Goal: Use online tool/utility: Utilize a website feature to perform a specific function

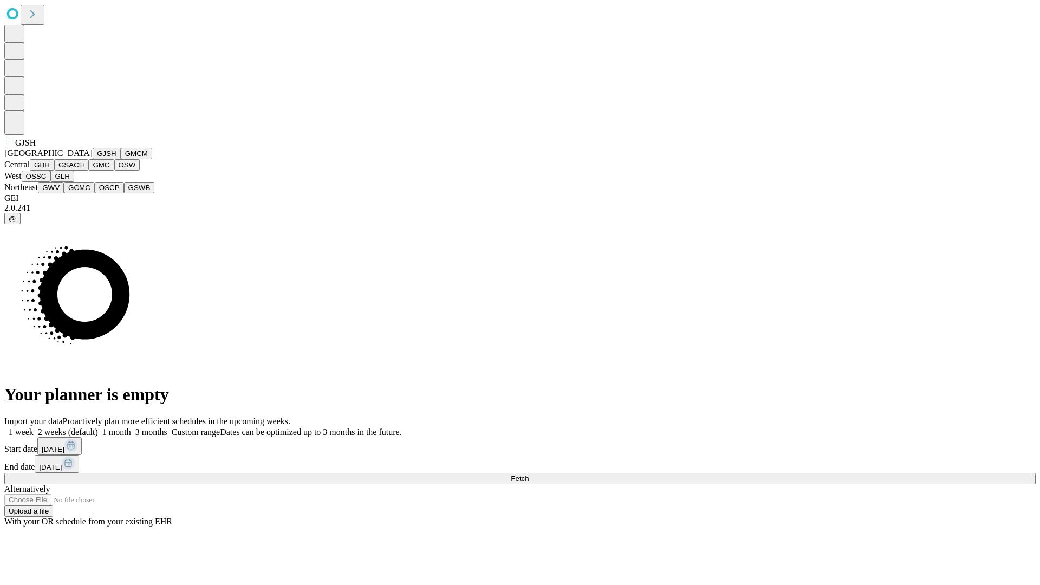
click at [93, 159] on button "GJSH" at bounding box center [107, 153] width 28 height 11
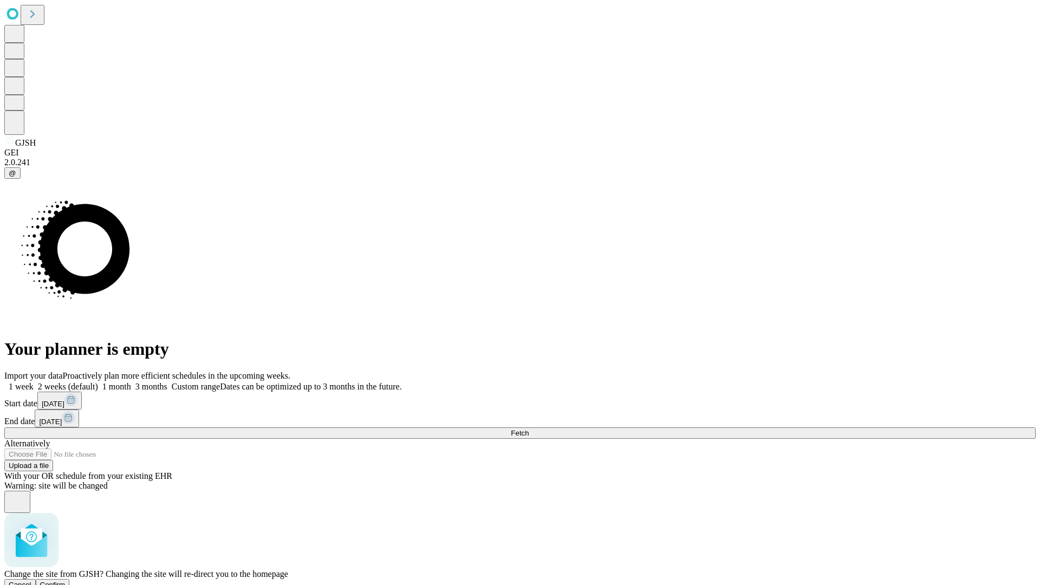
click at [66, 581] on span "Confirm" at bounding box center [52, 585] width 25 height 8
click at [98, 382] on label "2 weeks (default)" at bounding box center [66, 386] width 64 height 9
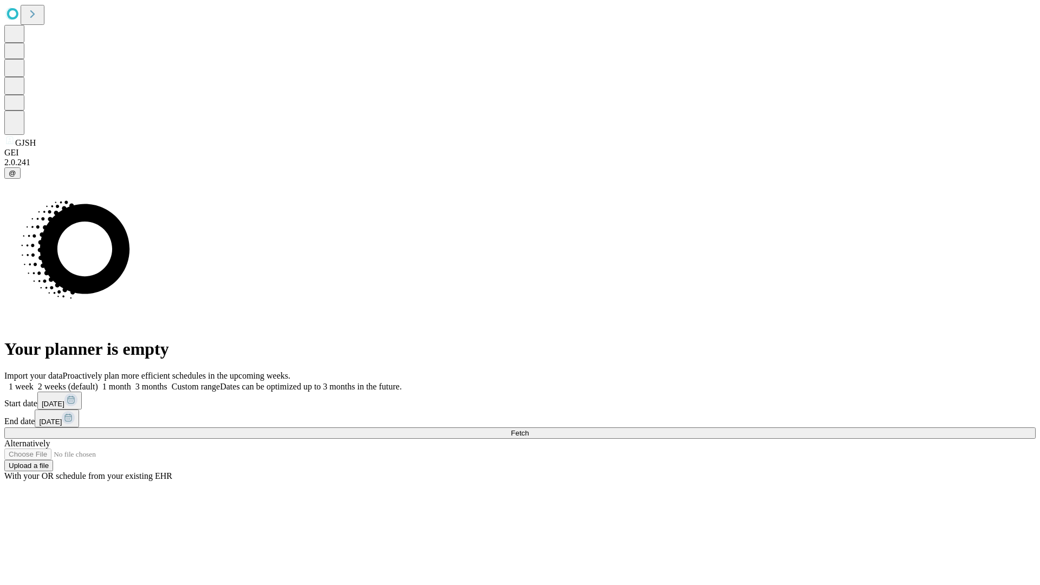
click at [529, 429] on span "Fetch" at bounding box center [520, 433] width 18 height 8
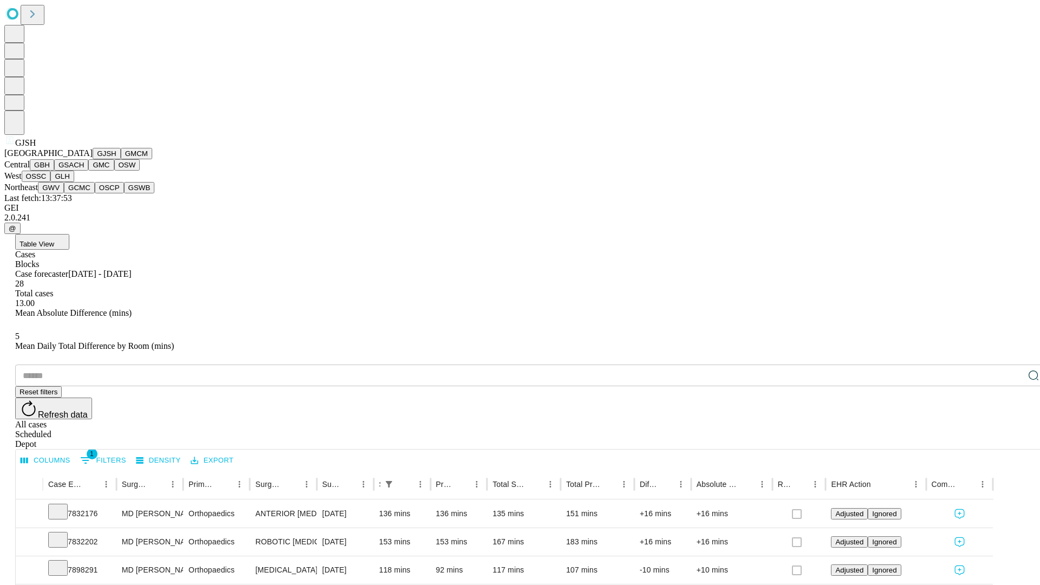
click at [121, 159] on button "GMCM" at bounding box center [136, 153] width 31 height 11
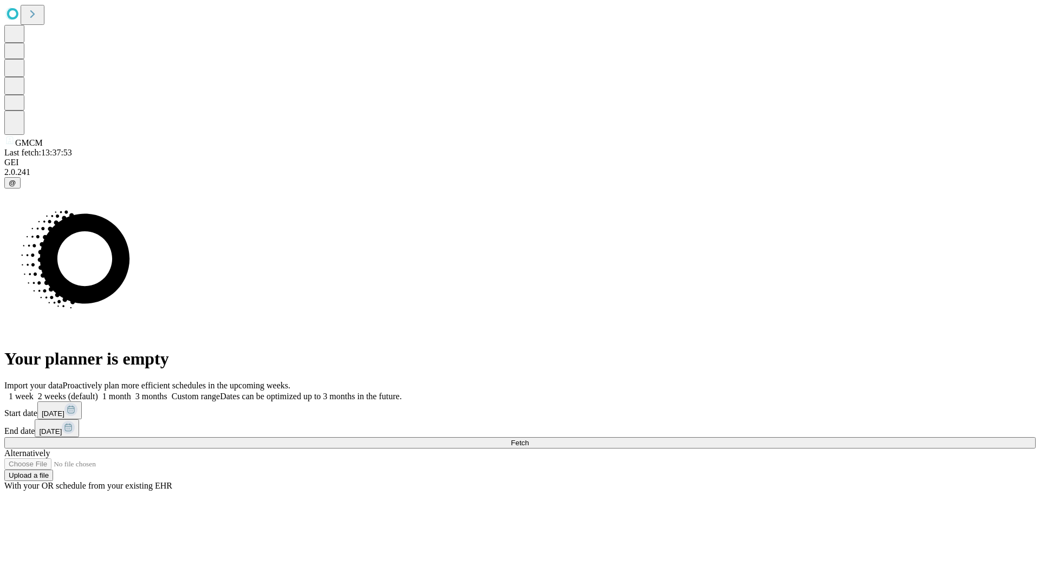
click at [98, 392] on label "2 weeks (default)" at bounding box center [66, 396] width 64 height 9
click at [529, 439] on span "Fetch" at bounding box center [520, 443] width 18 height 8
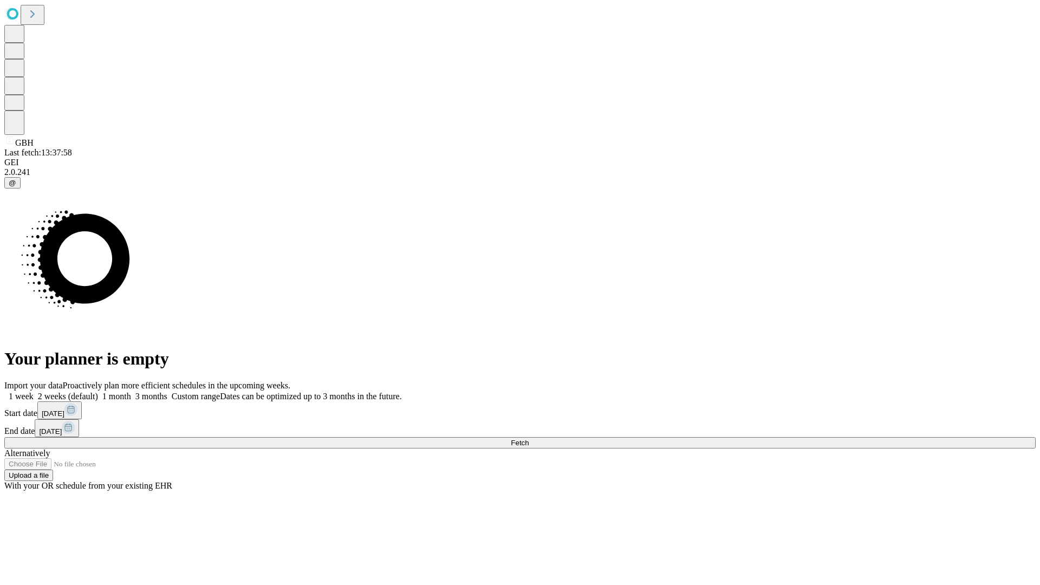
click at [98, 392] on label "2 weeks (default)" at bounding box center [66, 396] width 64 height 9
click at [529, 439] on span "Fetch" at bounding box center [520, 443] width 18 height 8
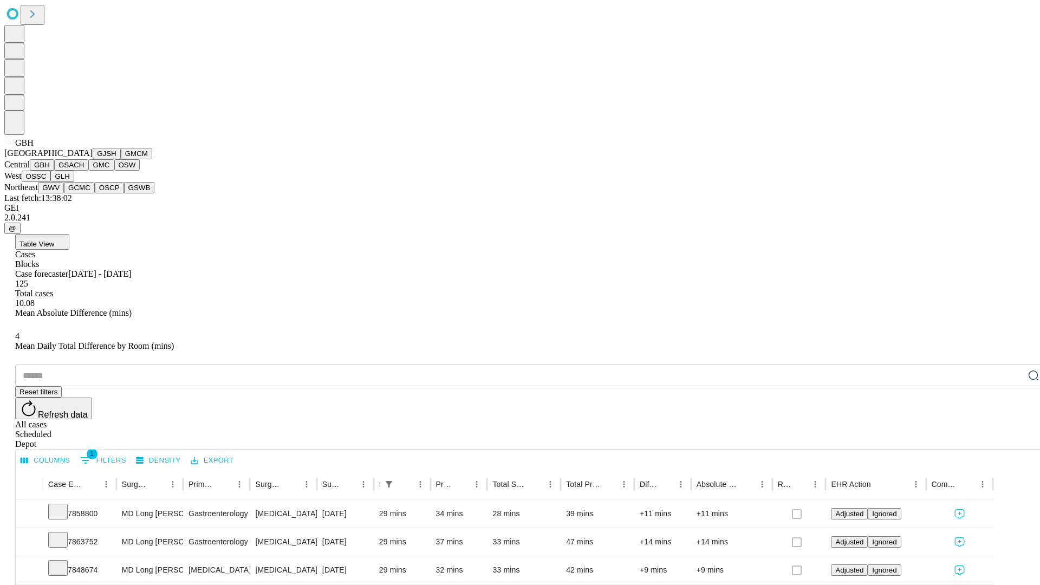
click at [84, 171] on button "GSACH" at bounding box center [71, 164] width 34 height 11
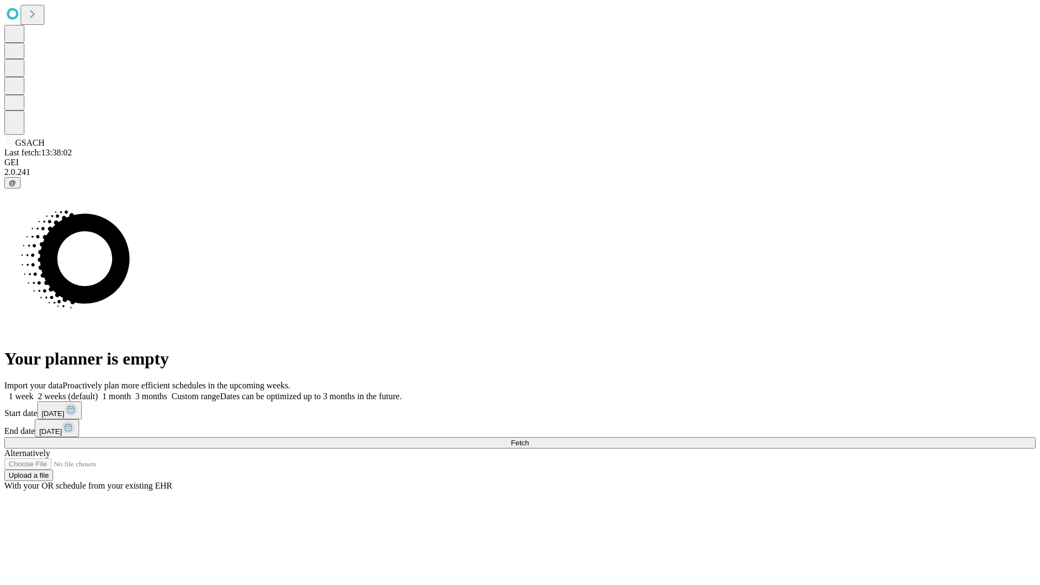
click at [98, 392] on label "2 weeks (default)" at bounding box center [66, 396] width 64 height 9
click at [529, 439] on span "Fetch" at bounding box center [520, 443] width 18 height 8
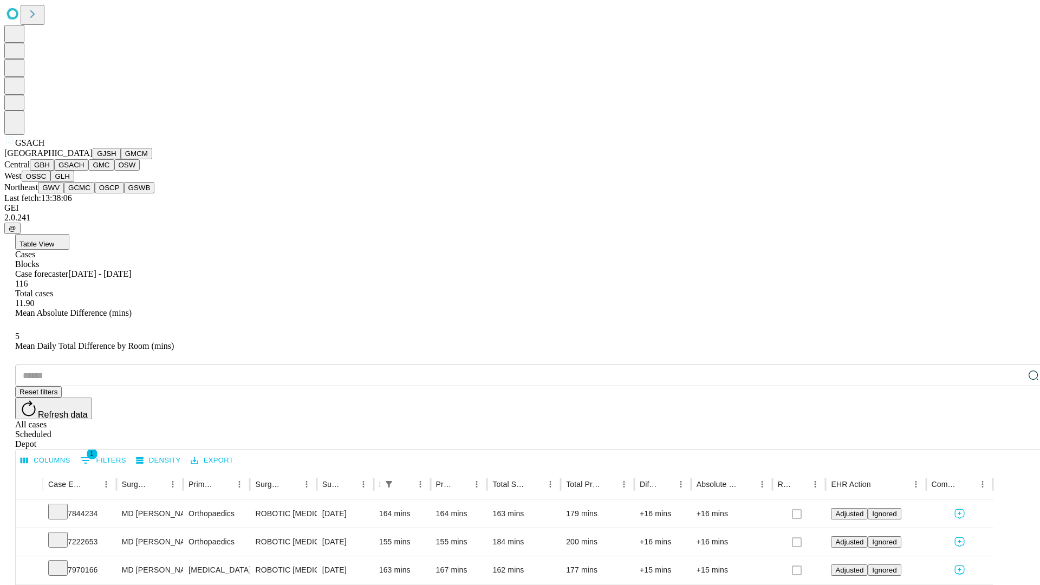
click at [88, 171] on button "GMC" at bounding box center [100, 164] width 25 height 11
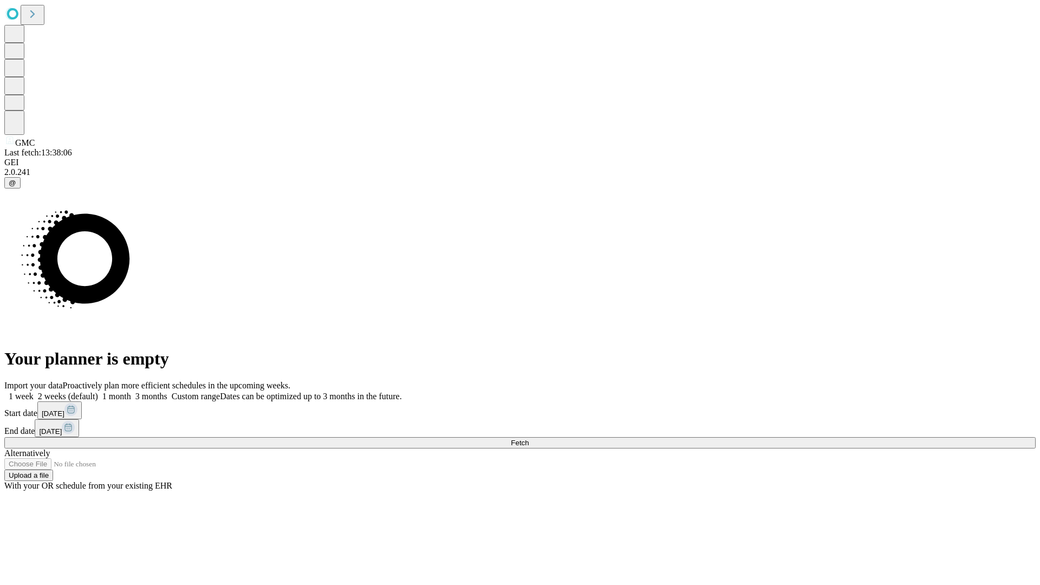
click at [98, 392] on label "2 weeks (default)" at bounding box center [66, 396] width 64 height 9
click at [529, 439] on span "Fetch" at bounding box center [520, 443] width 18 height 8
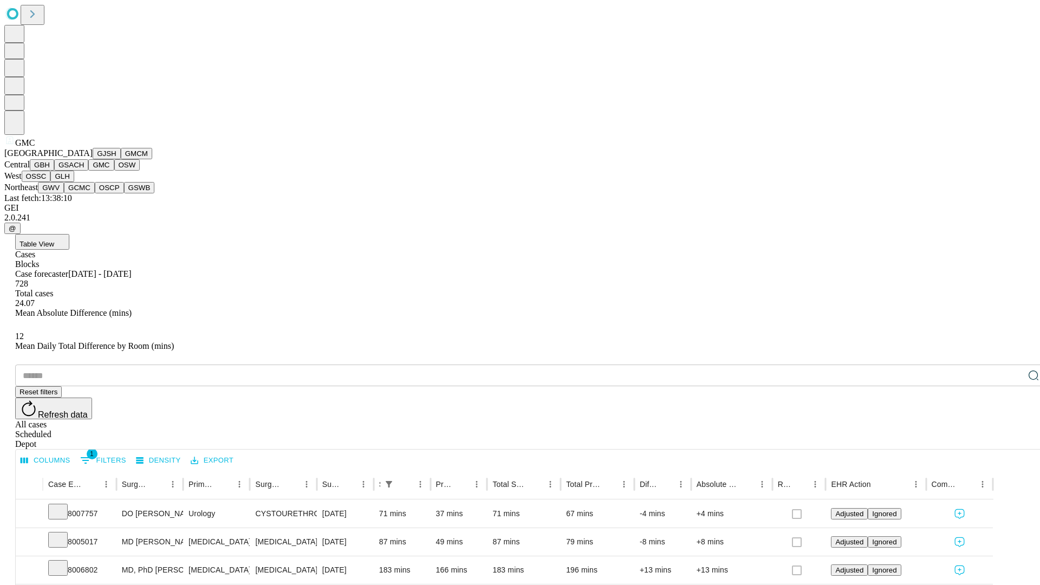
click at [114, 171] on button "OSW" at bounding box center [127, 164] width 26 height 11
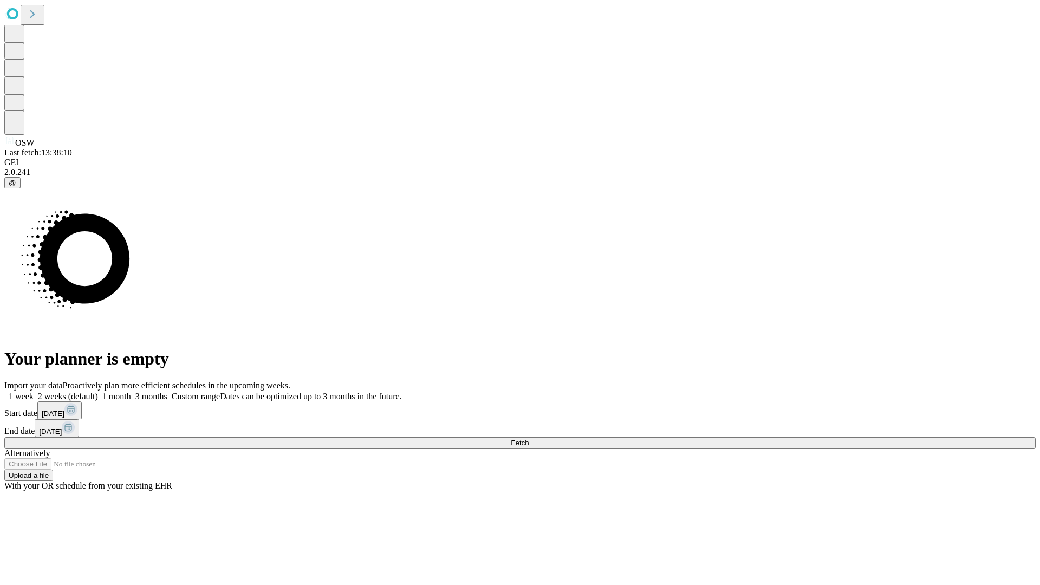
click at [98, 392] on label "2 weeks (default)" at bounding box center [66, 396] width 64 height 9
click at [529, 439] on span "Fetch" at bounding box center [520, 443] width 18 height 8
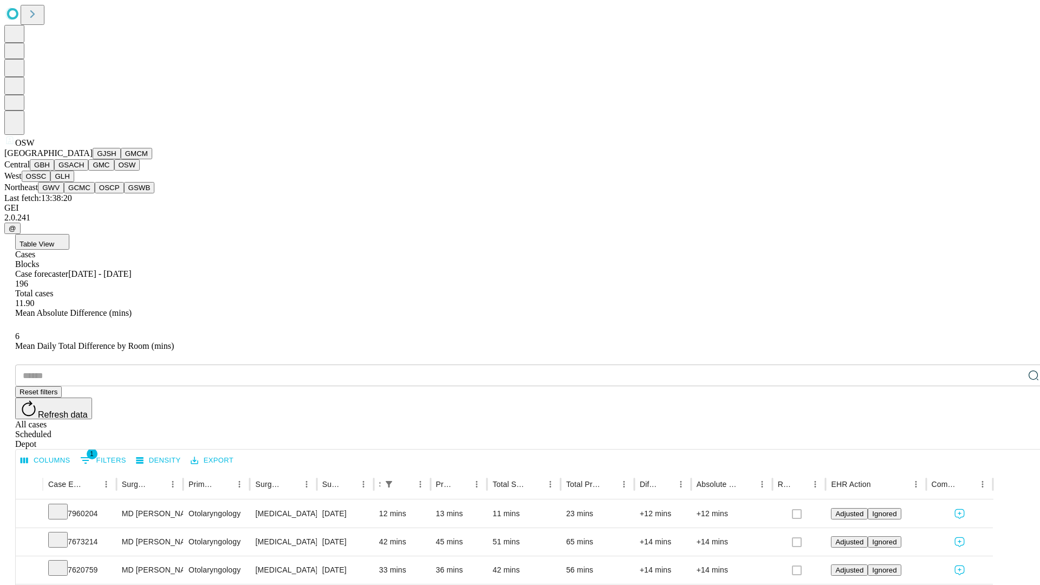
click at [51, 182] on button "OSSC" at bounding box center [36, 176] width 29 height 11
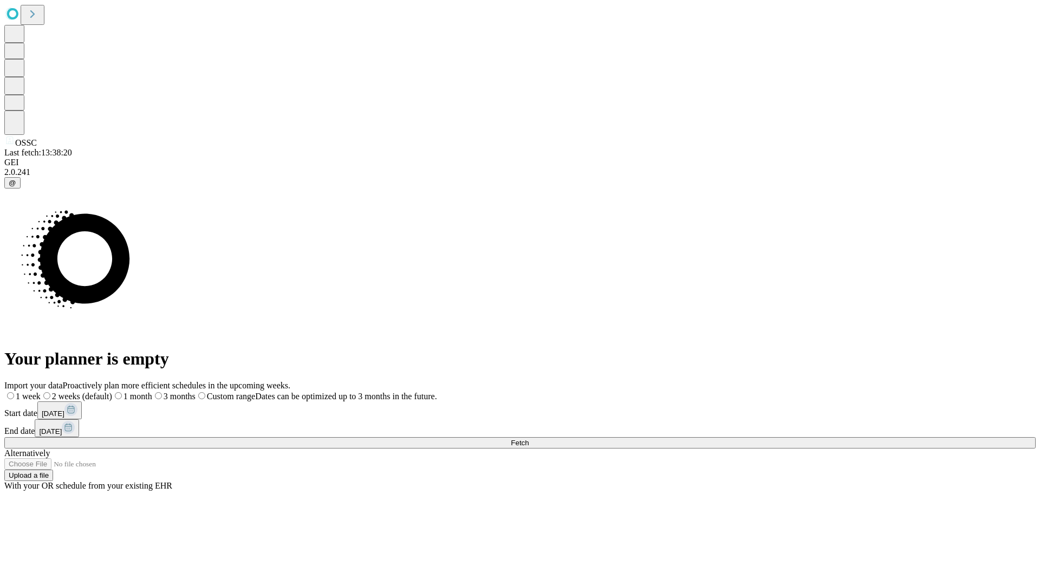
click at [112, 392] on label "2 weeks (default)" at bounding box center [76, 396] width 71 height 9
click at [529, 439] on span "Fetch" at bounding box center [520, 443] width 18 height 8
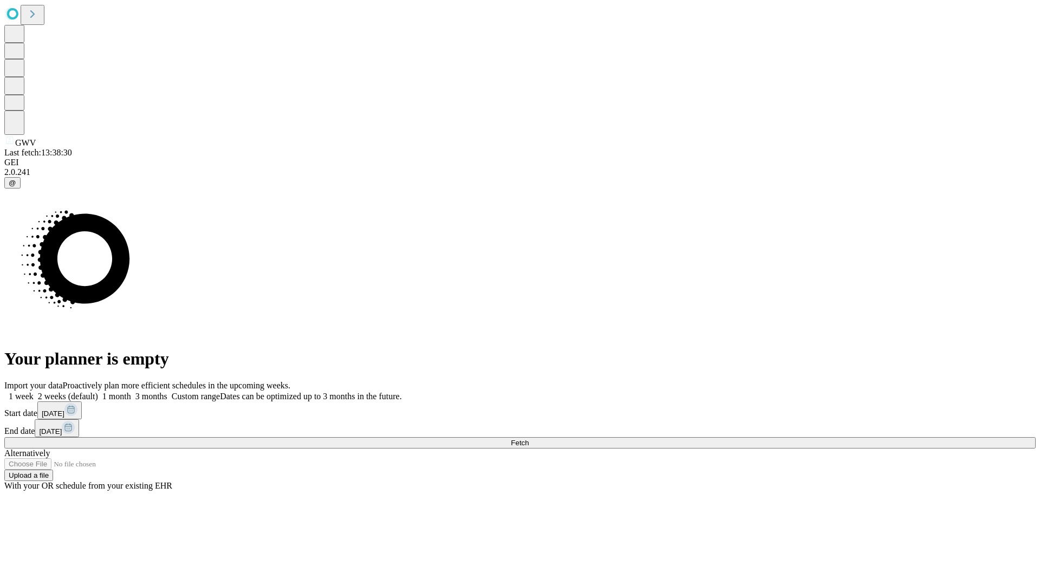
click at [529, 439] on span "Fetch" at bounding box center [520, 443] width 18 height 8
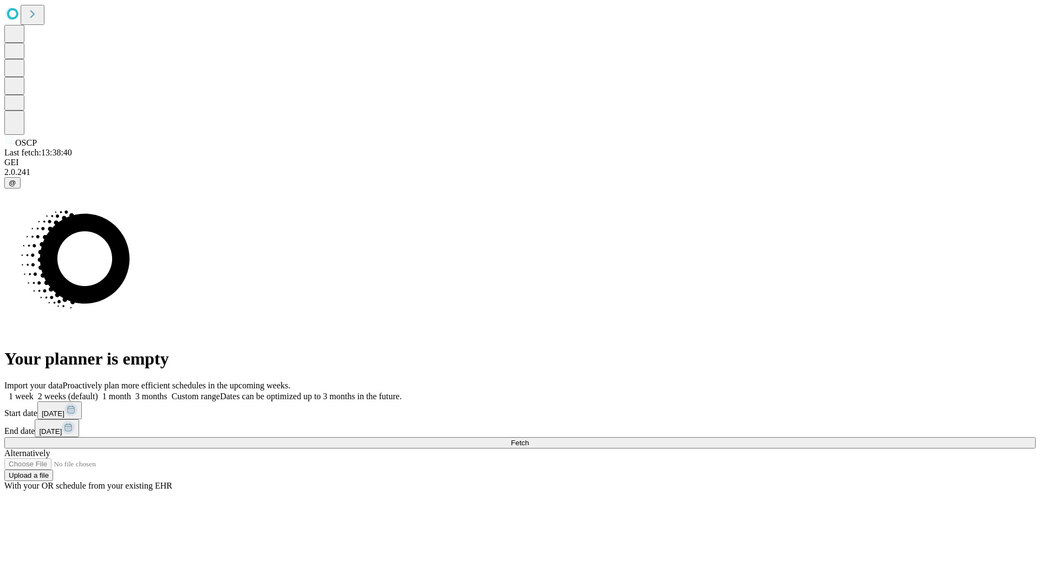
click at [98, 392] on label "2 weeks (default)" at bounding box center [66, 396] width 64 height 9
click at [529, 439] on span "Fetch" at bounding box center [520, 443] width 18 height 8
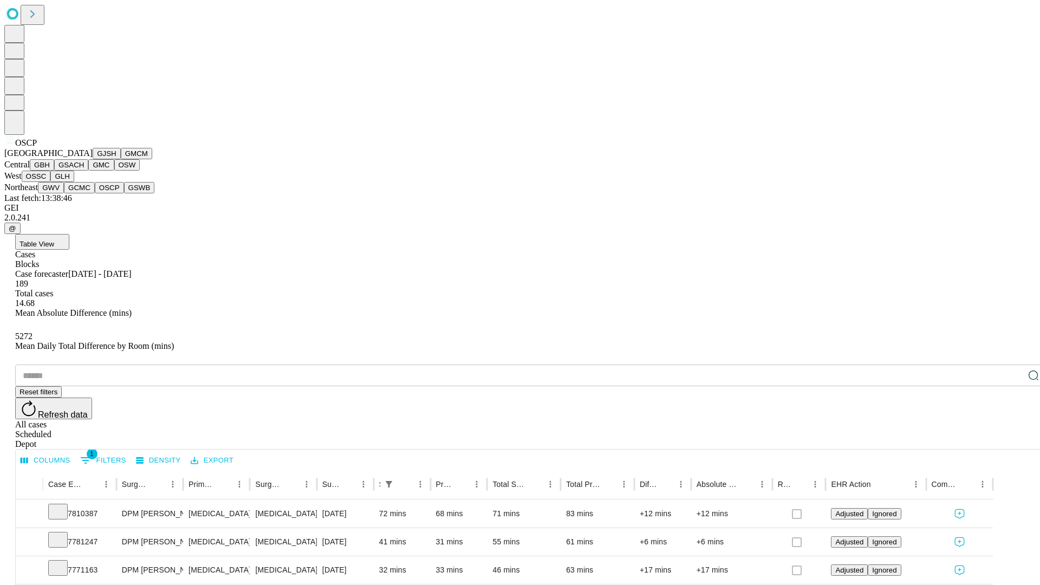
click at [124, 193] on button "GSWB" at bounding box center [139, 187] width 31 height 11
